Goal: Task Accomplishment & Management: Complete application form

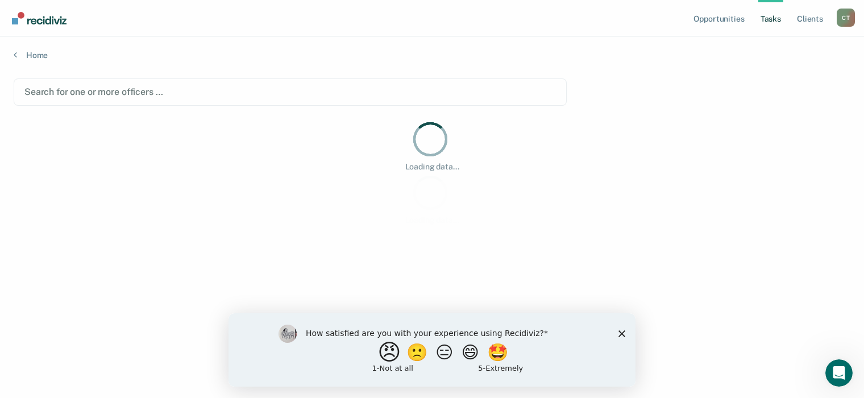
click at [383, 353] on button "😠" at bounding box center [390, 351] width 27 height 23
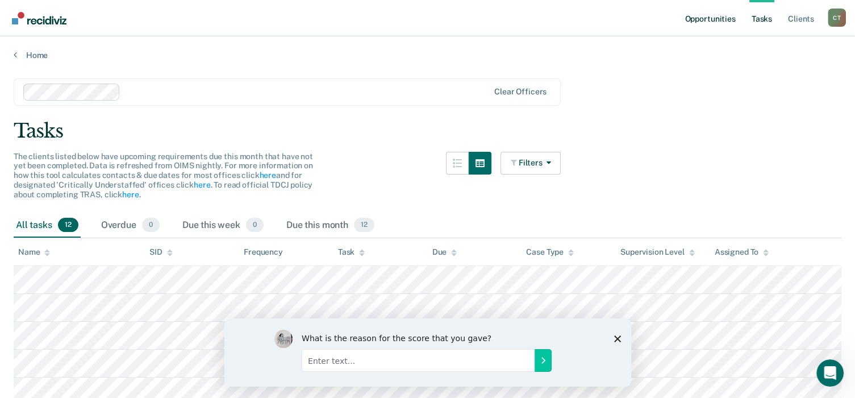
click at [705, 22] on link "Opportunities" at bounding box center [710, 18] width 55 height 36
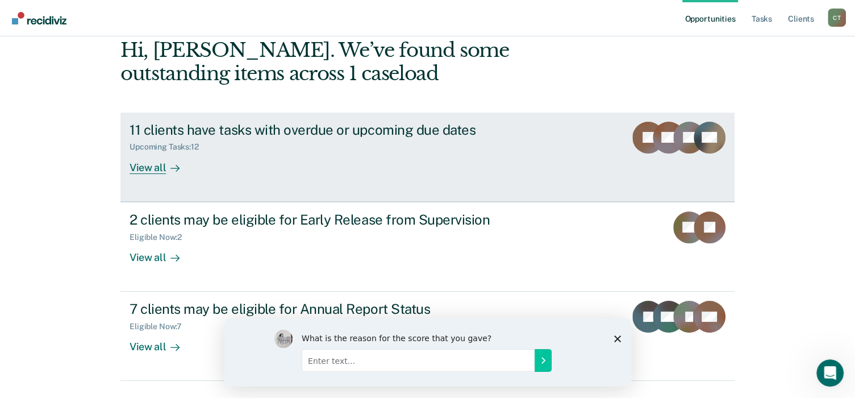
scroll to position [85, 0]
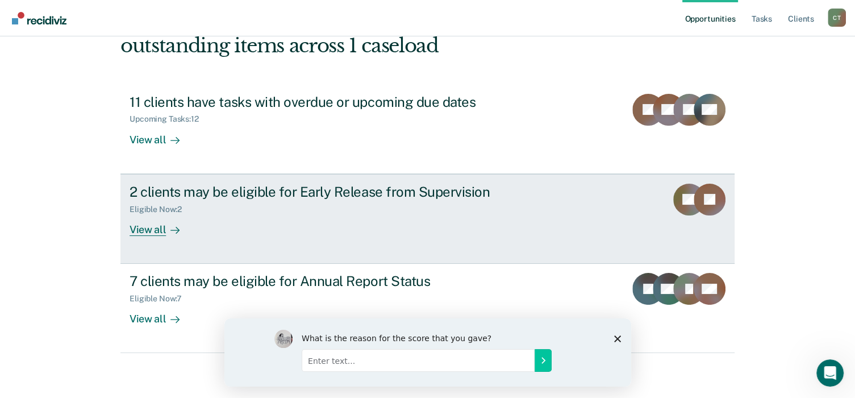
click at [531, 185] on div "2 clients may be eligible for Early Release from Supervision Eligible Now : 2 V…" at bounding box center [343, 210] width 426 height 52
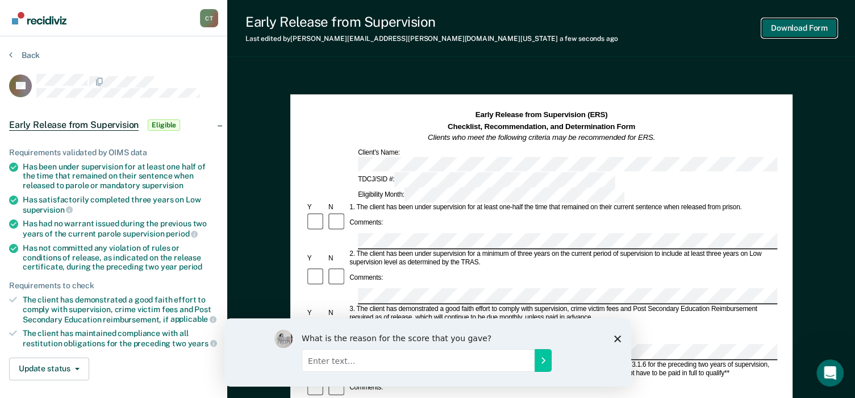
click at [786, 36] on button "Download Form" at bounding box center [799, 28] width 75 height 19
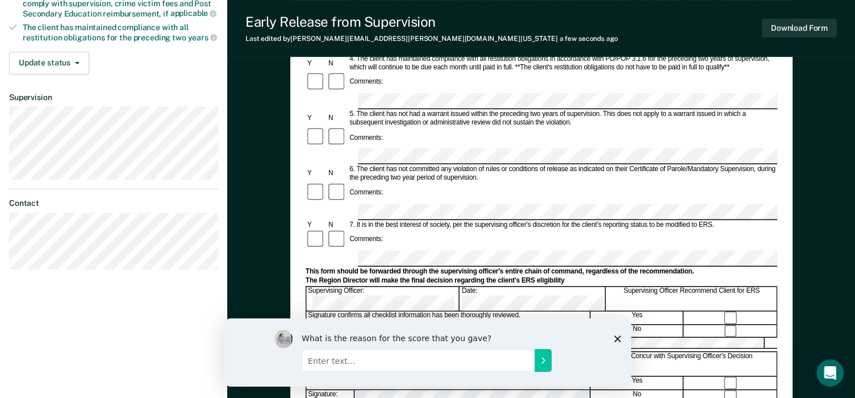
scroll to position [398, 0]
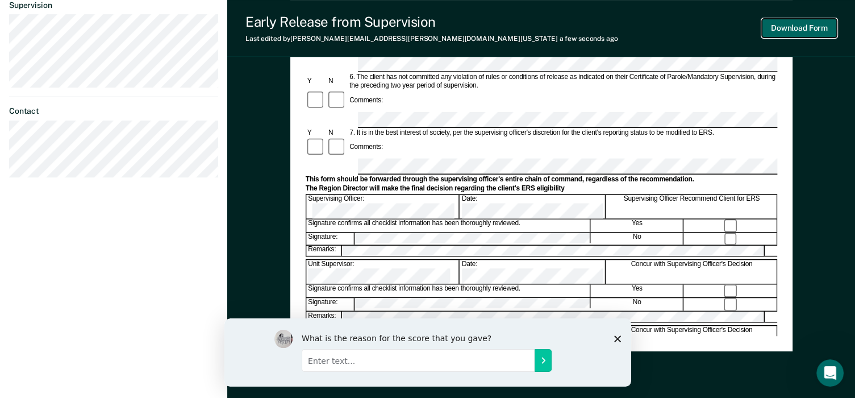
click at [789, 26] on button "Download Form" at bounding box center [799, 28] width 75 height 19
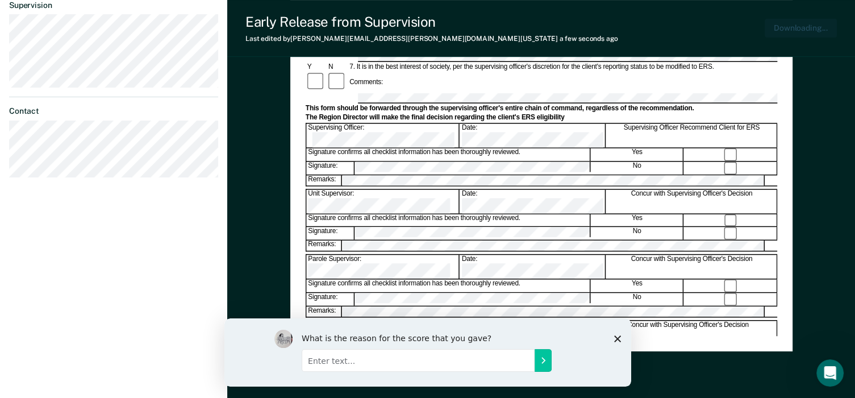
scroll to position [0, 0]
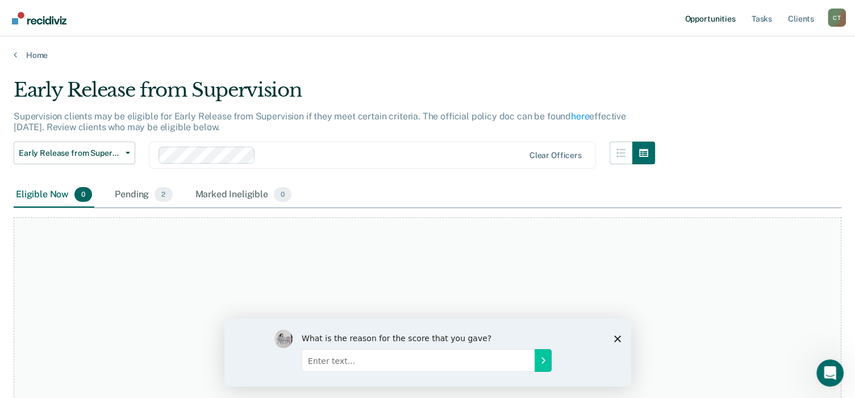
click at [710, 15] on link "Opportunities" at bounding box center [710, 18] width 55 height 36
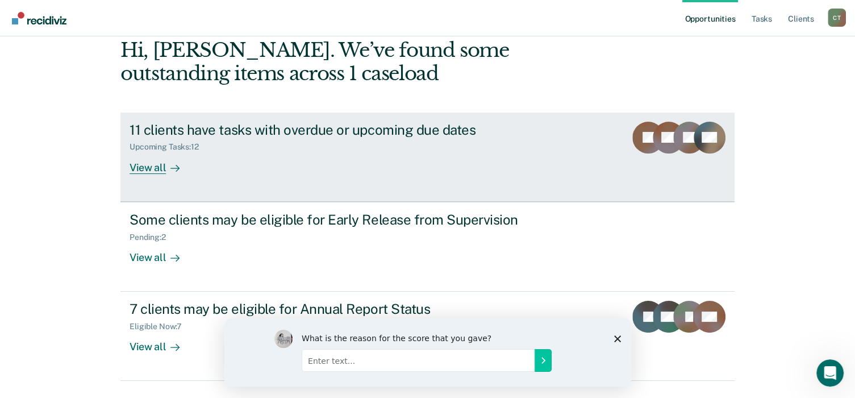
scroll to position [85, 0]
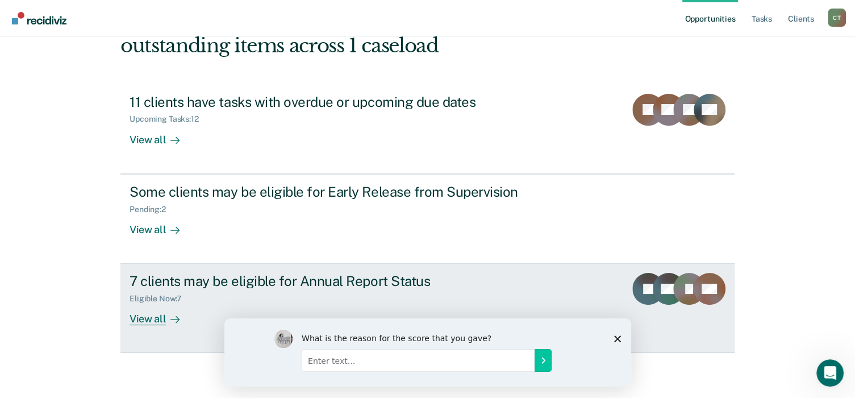
click at [597, 285] on link "7 clients may be eligible for Annual Report Status Eligible Now : 7 View all JF…" at bounding box center [427, 308] width 614 height 89
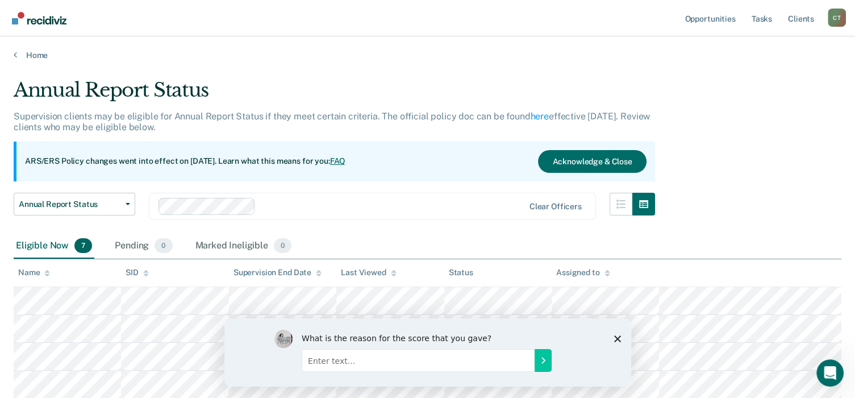
click at [616, 338] on icon "Close survey" at bounding box center [617, 338] width 7 height 7
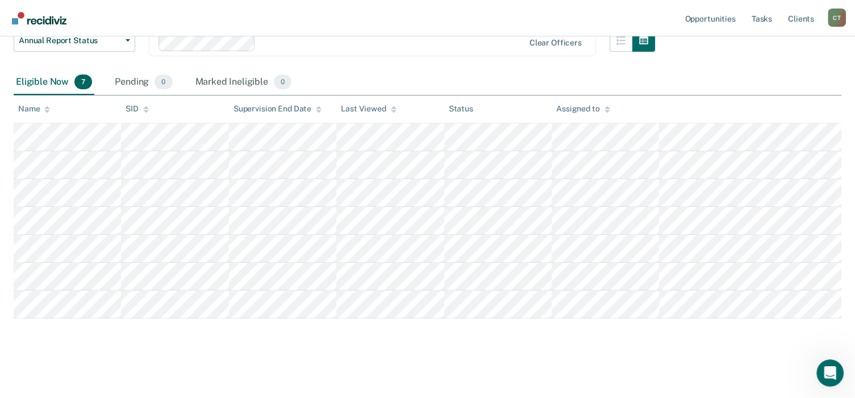
scroll to position [165, 0]
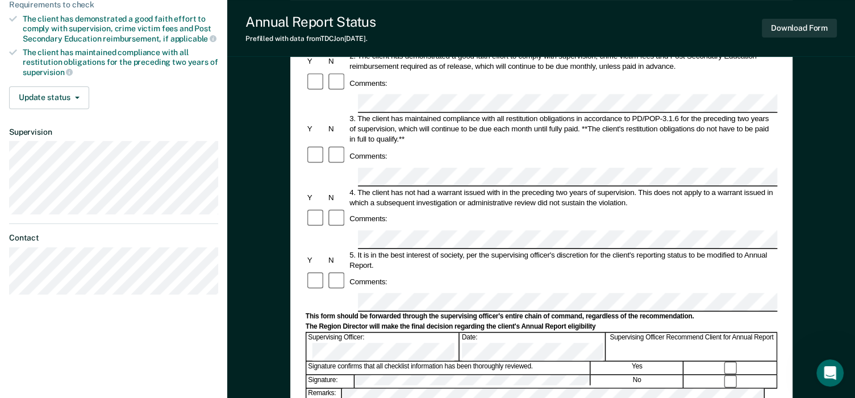
scroll to position [227, 0]
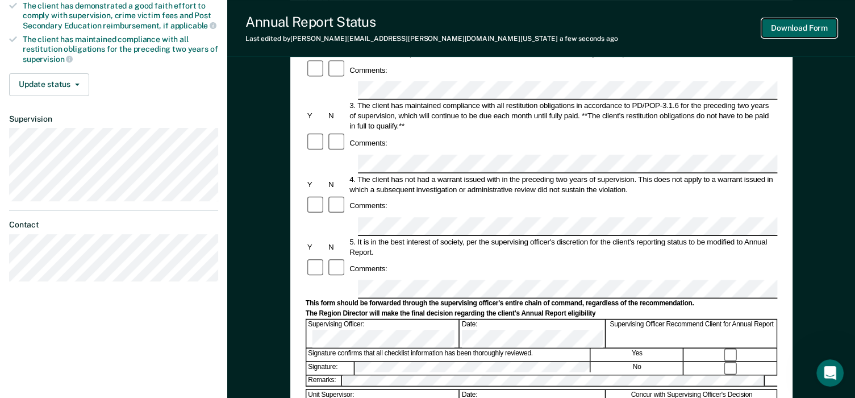
click at [791, 23] on button "Download Form" at bounding box center [799, 28] width 75 height 19
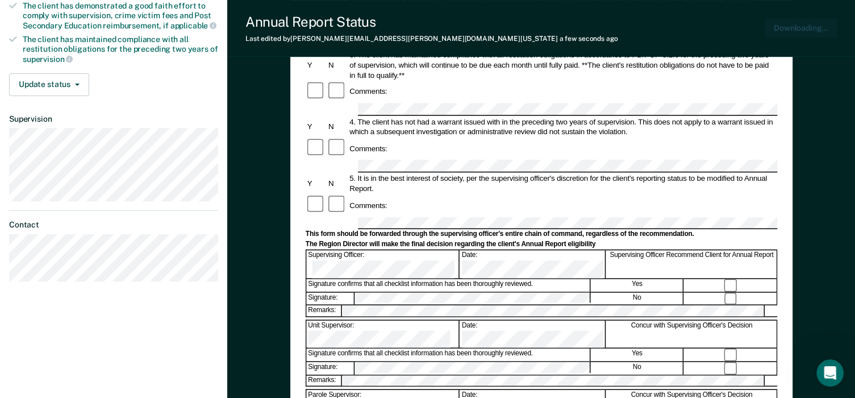
scroll to position [0, 0]
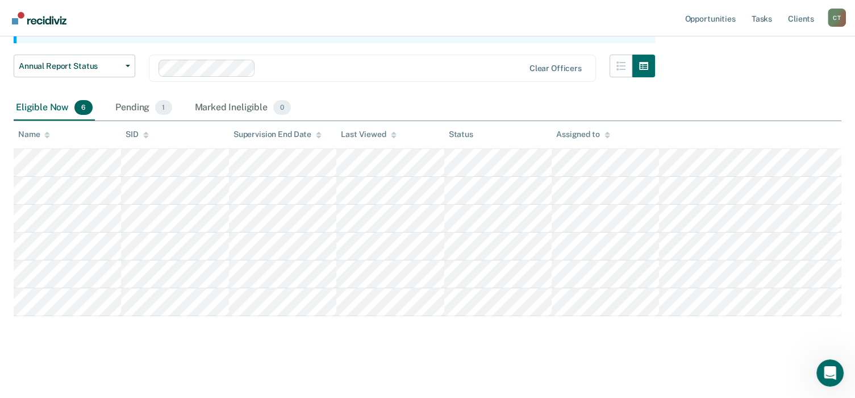
scroll to position [136, 0]
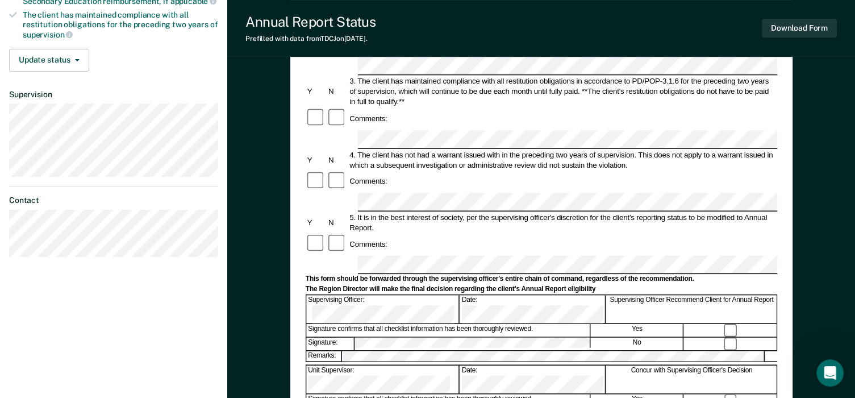
scroll to position [341, 0]
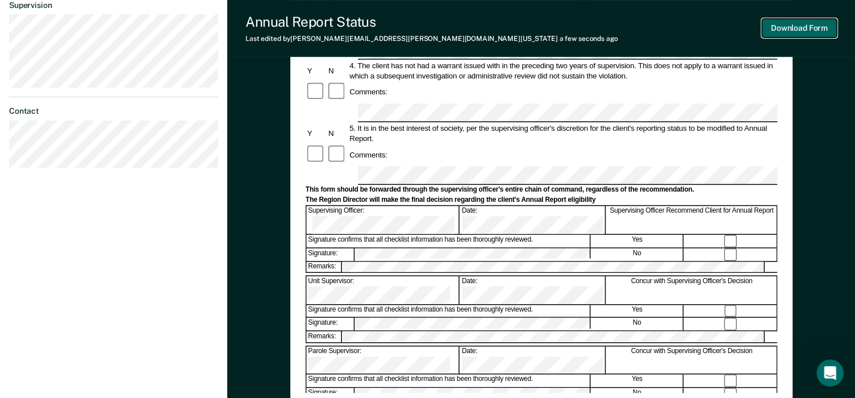
click at [809, 26] on button "Download Form" at bounding box center [799, 28] width 75 height 19
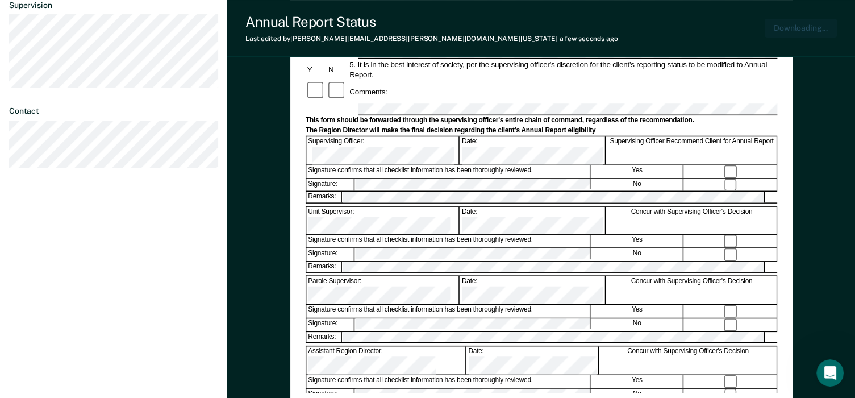
scroll to position [406, 0]
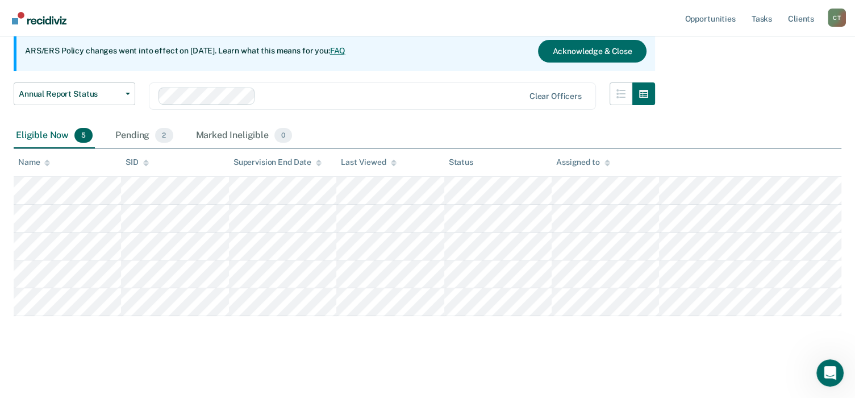
scroll to position [109, 0]
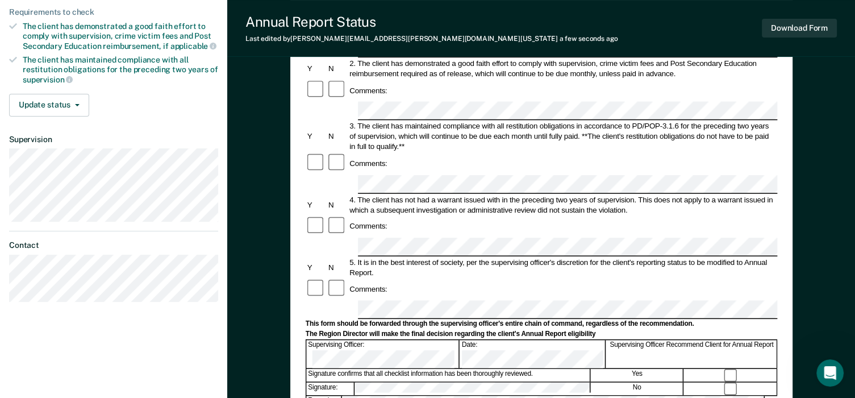
scroll to position [171, 0]
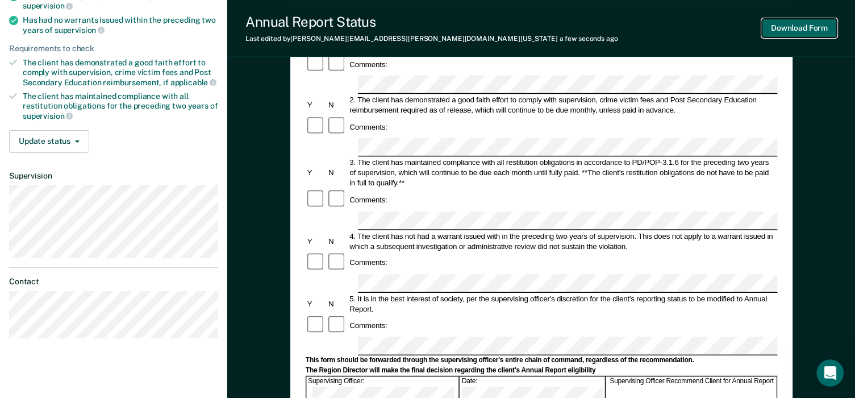
click at [804, 26] on button "Download Form" at bounding box center [799, 28] width 75 height 19
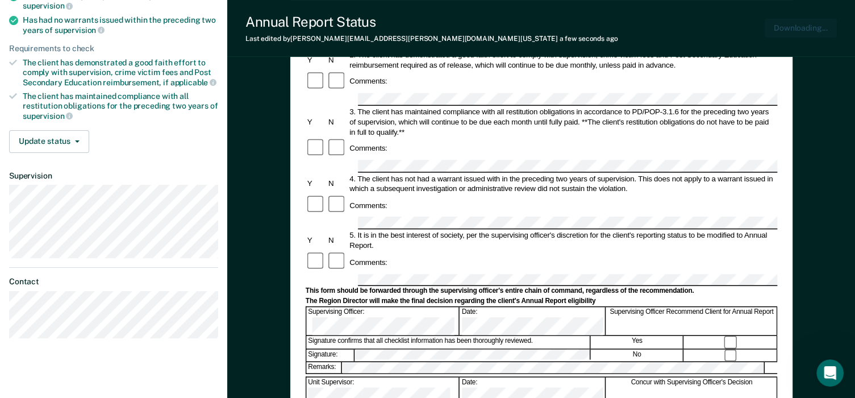
scroll to position [0, 0]
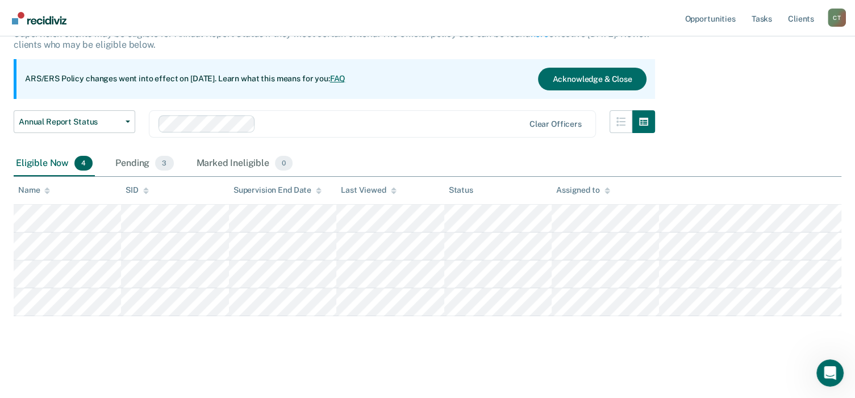
scroll to position [81, 0]
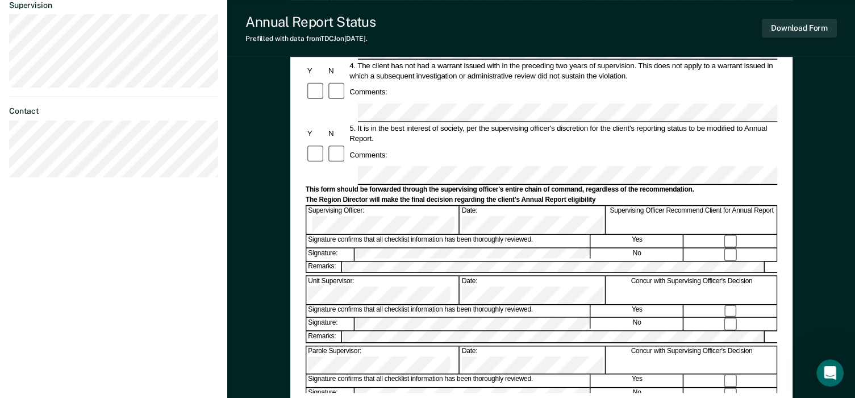
scroll to position [284, 0]
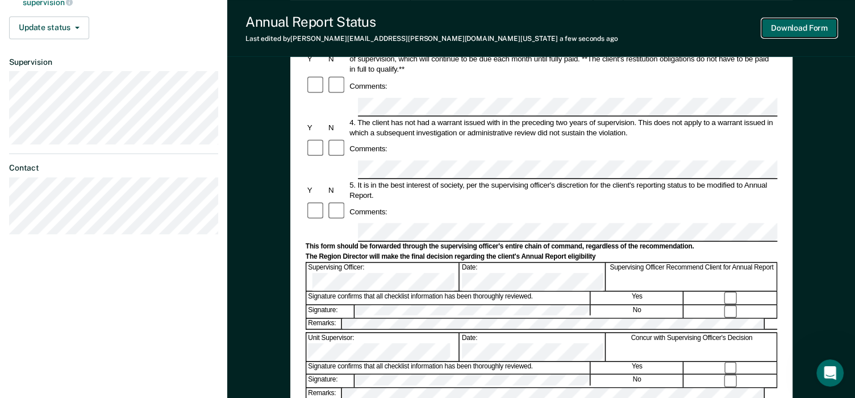
click at [784, 26] on button "Download Form" at bounding box center [799, 28] width 75 height 19
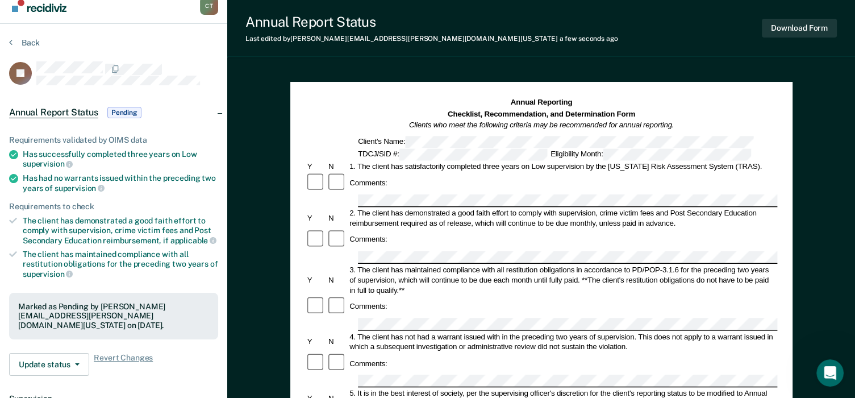
scroll to position [0, 0]
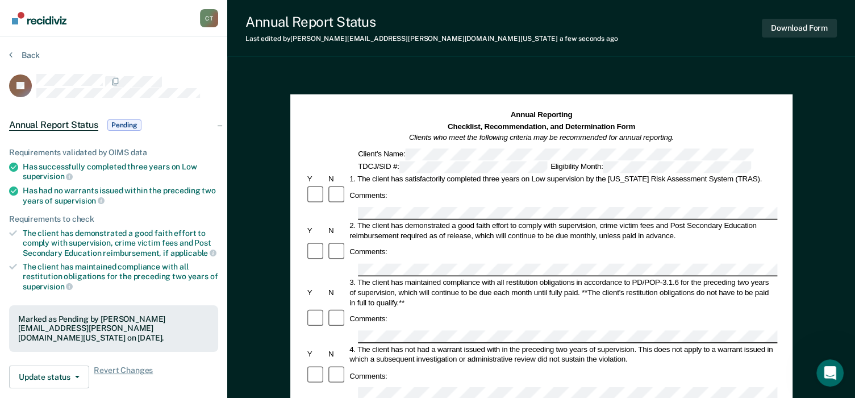
scroll to position [53, 0]
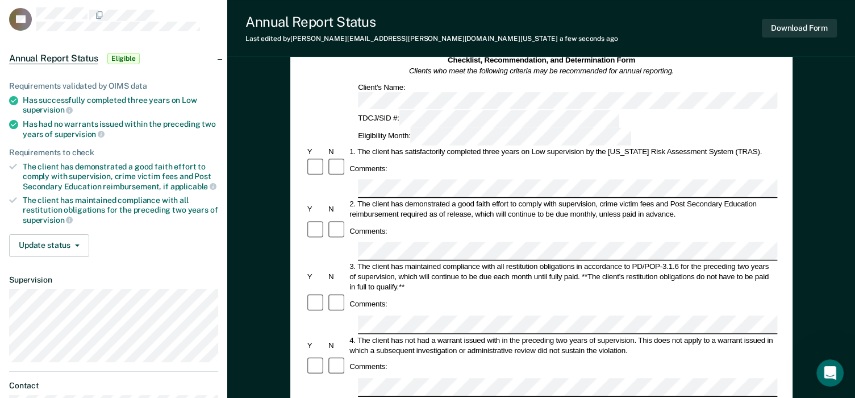
scroll to position [114, 0]
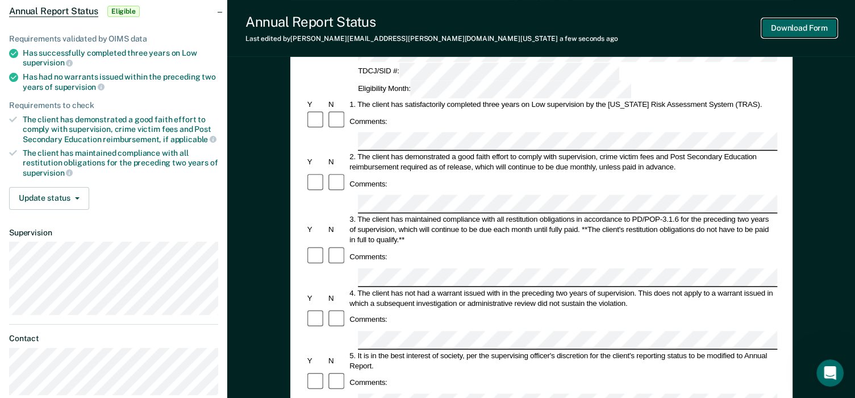
click at [803, 22] on button "Download Form" at bounding box center [799, 28] width 75 height 19
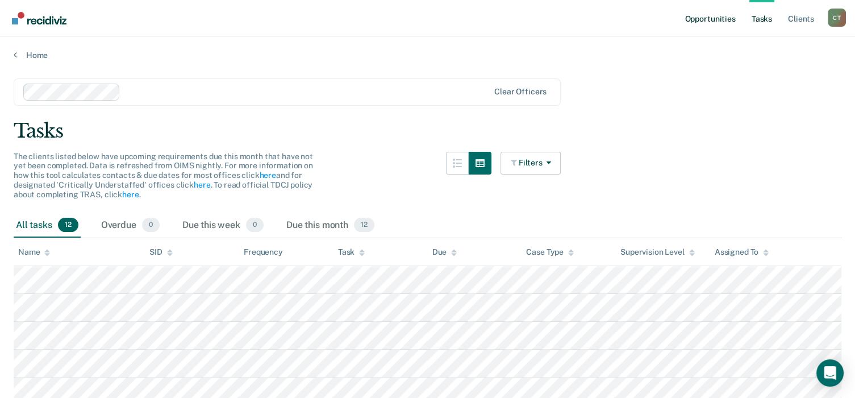
click at [714, 22] on link "Opportunities" at bounding box center [710, 18] width 55 height 36
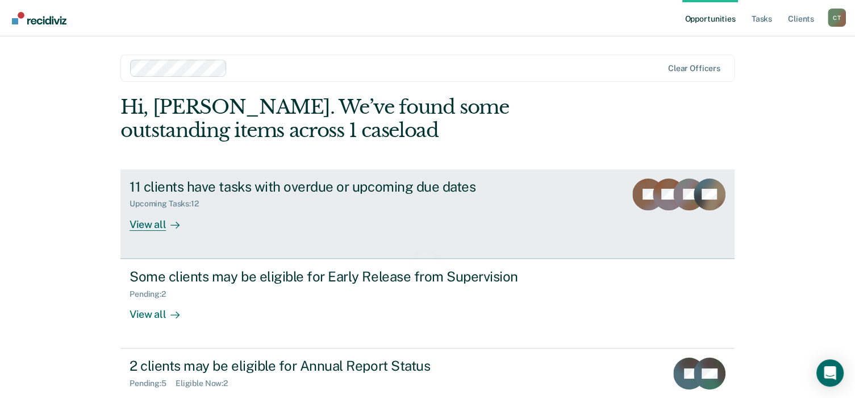
scroll to position [85, 0]
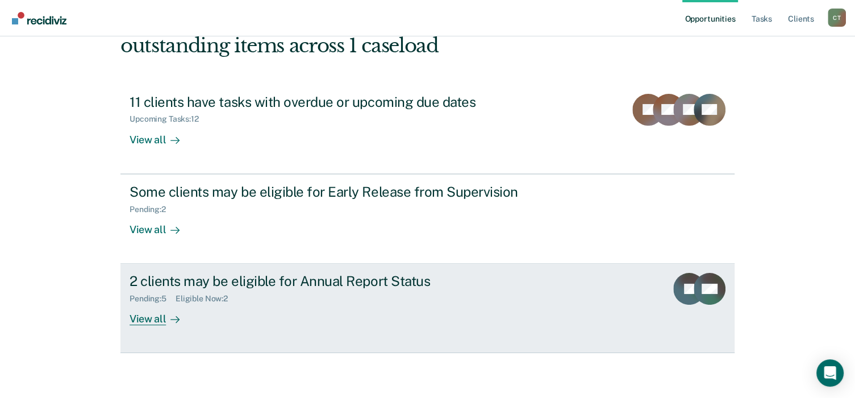
click at [301, 301] on div "Pending : 5 Eligible Now : 2" at bounding box center [329, 296] width 399 height 14
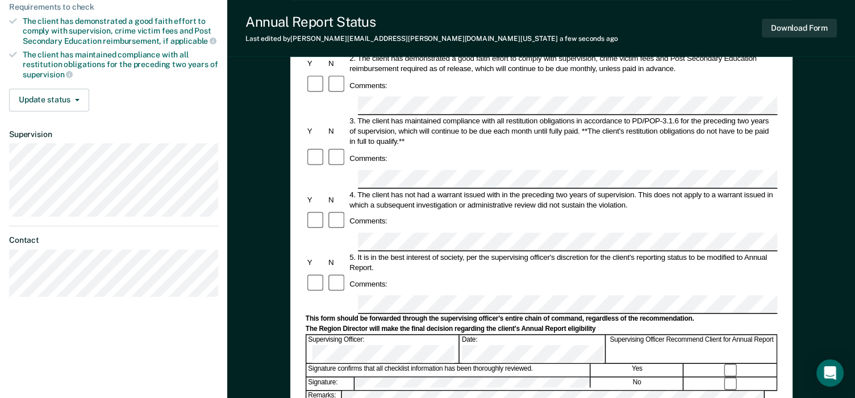
scroll to position [171, 0]
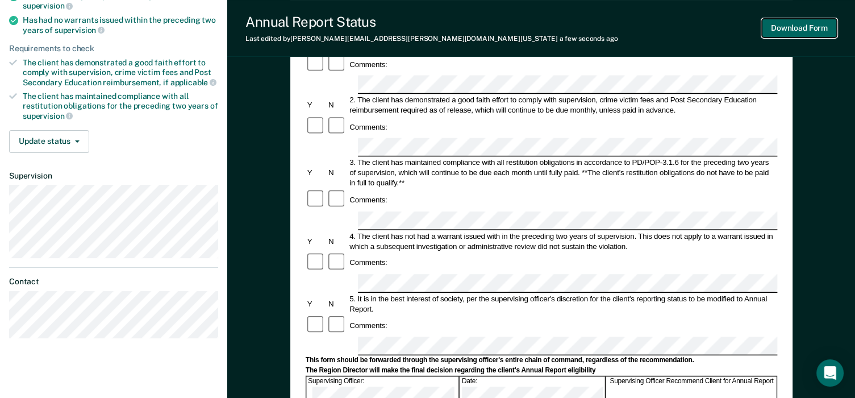
click at [793, 33] on button "Download Form" at bounding box center [799, 28] width 75 height 19
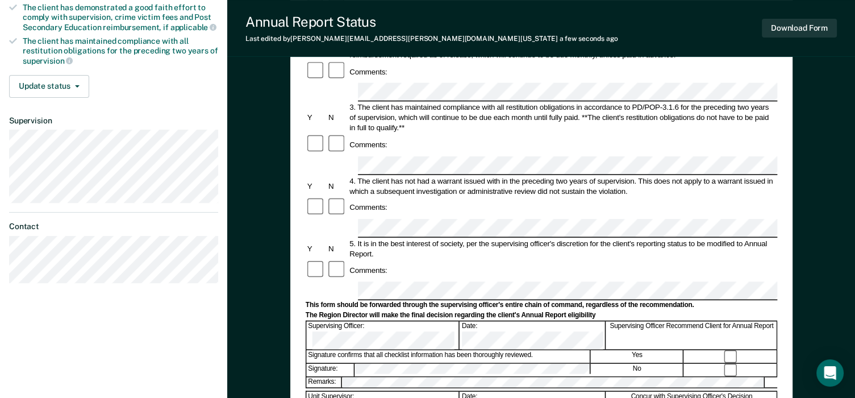
scroll to position [227, 0]
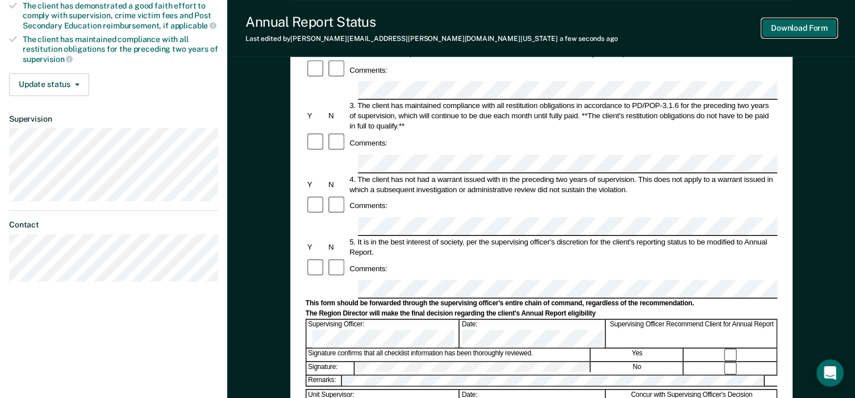
click at [793, 28] on button "Download Form" at bounding box center [799, 28] width 75 height 19
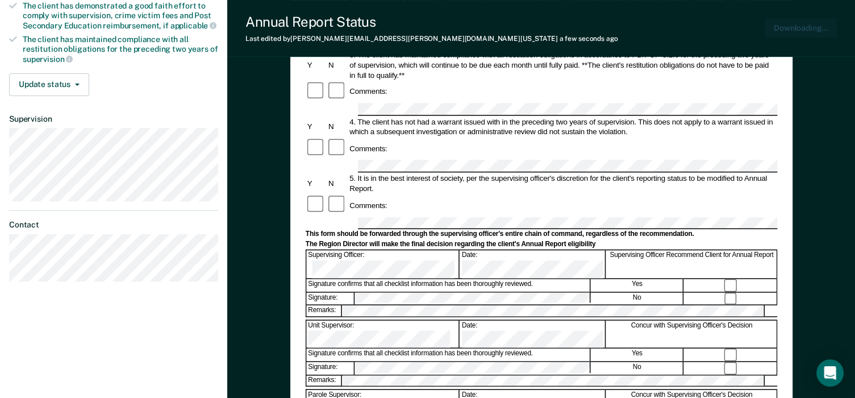
scroll to position [0, 0]
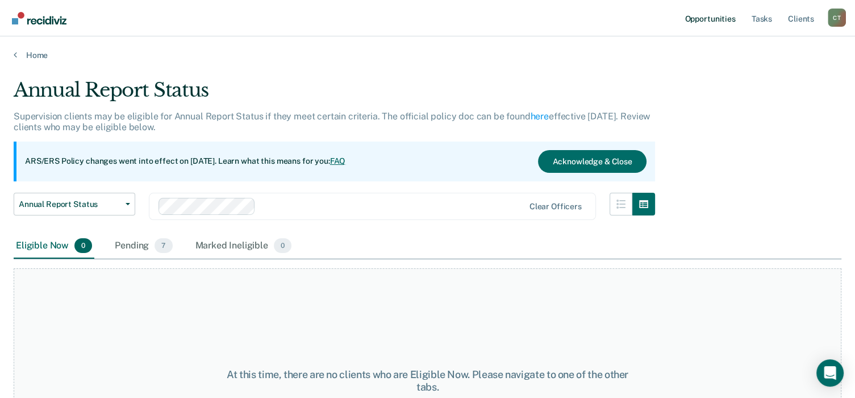
click at [716, 18] on link "Opportunities" at bounding box center [710, 18] width 55 height 36
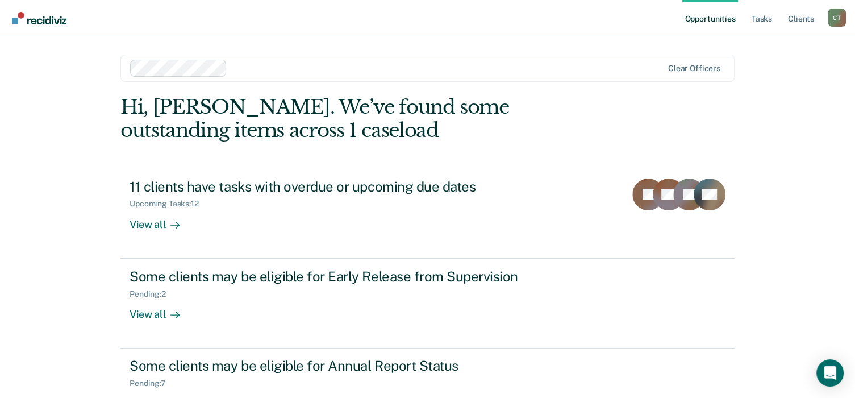
scroll to position [85, 0]
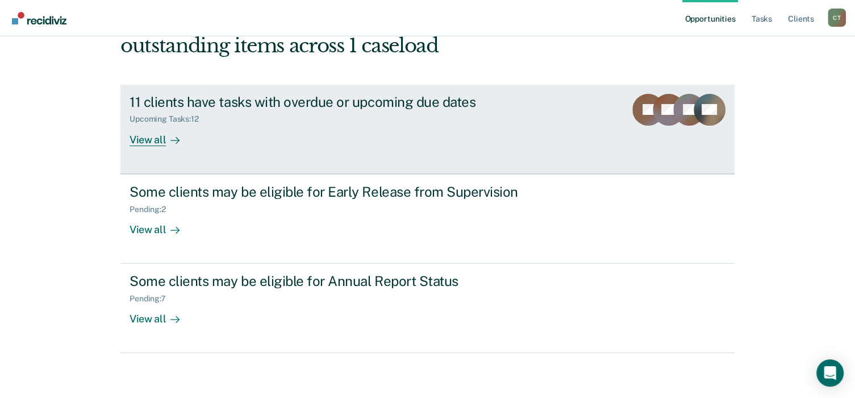
click at [618, 120] on link "11 clients have tasks with overdue or upcoming due dates Upcoming Tasks : 12 Vi…" at bounding box center [427, 129] width 614 height 89
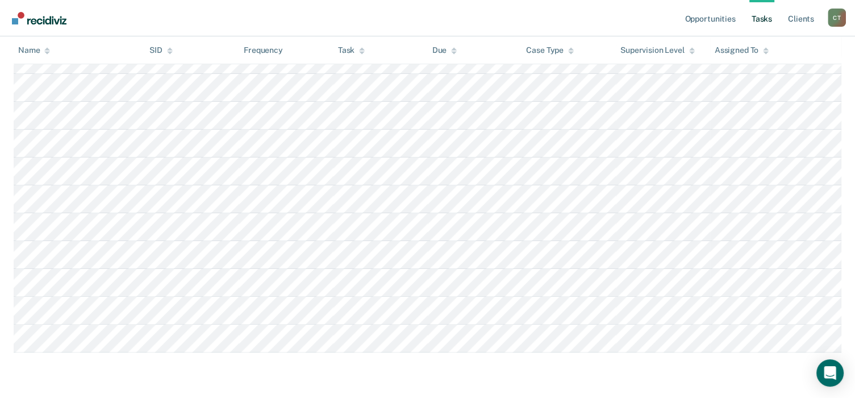
scroll to position [264, 0]
